Goal: Information Seeking & Learning: Learn about a topic

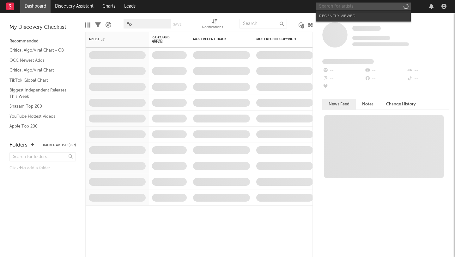
click at [357, 5] on input "text" at bounding box center [363, 7] width 95 height 8
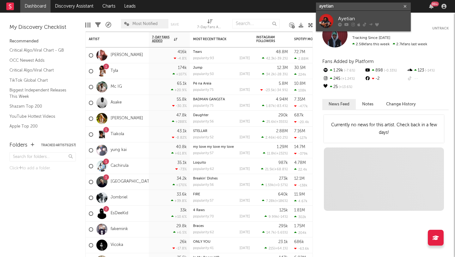
type input "ayetian"
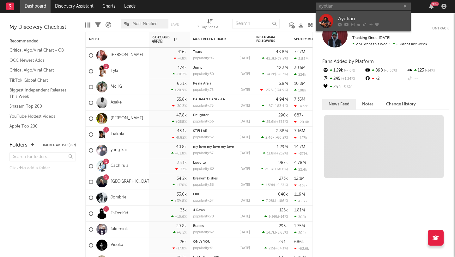
click at [341, 21] on div "Ayetian" at bounding box center [372, 19] width 69 height 8
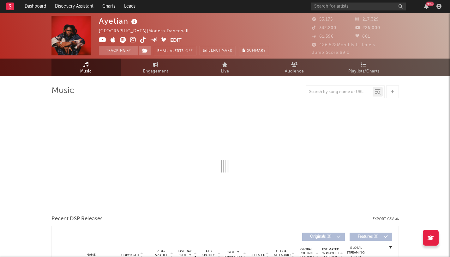
select select "6m"
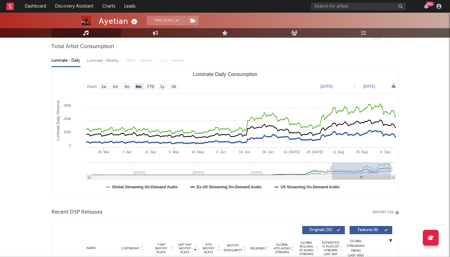
scroll to position [22, 0]
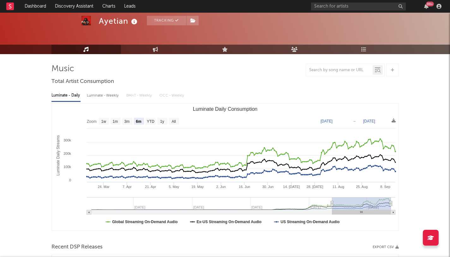
click at [96, 98] on div "Luminate - Weekly" at bounding box center [103, 95] width 33 height 11
select select "1w"
